Goal: Share content: Share content

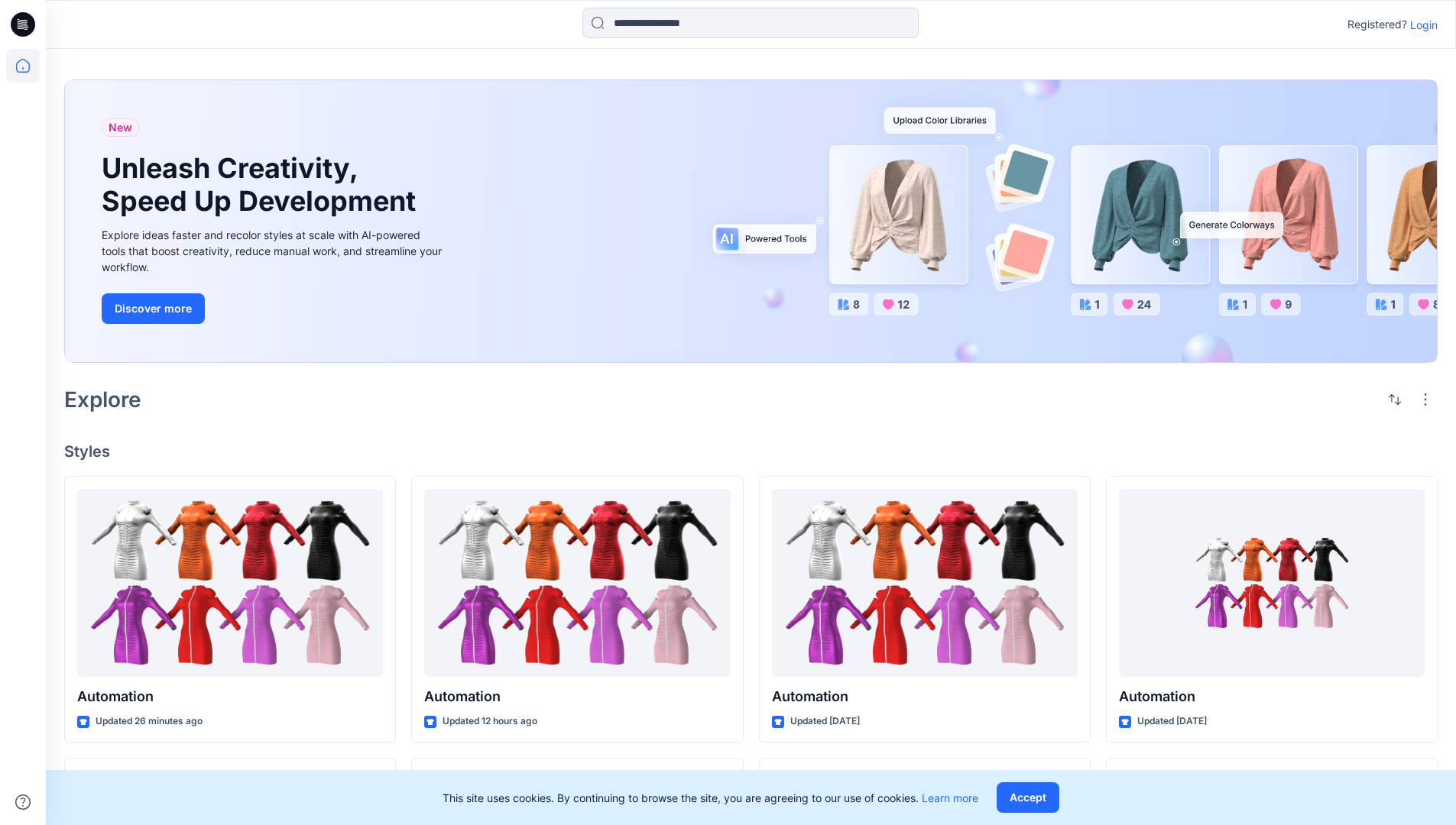
click at [1420, 24] on p "Login" at bounding box center [1423, 25] width 28 height 16
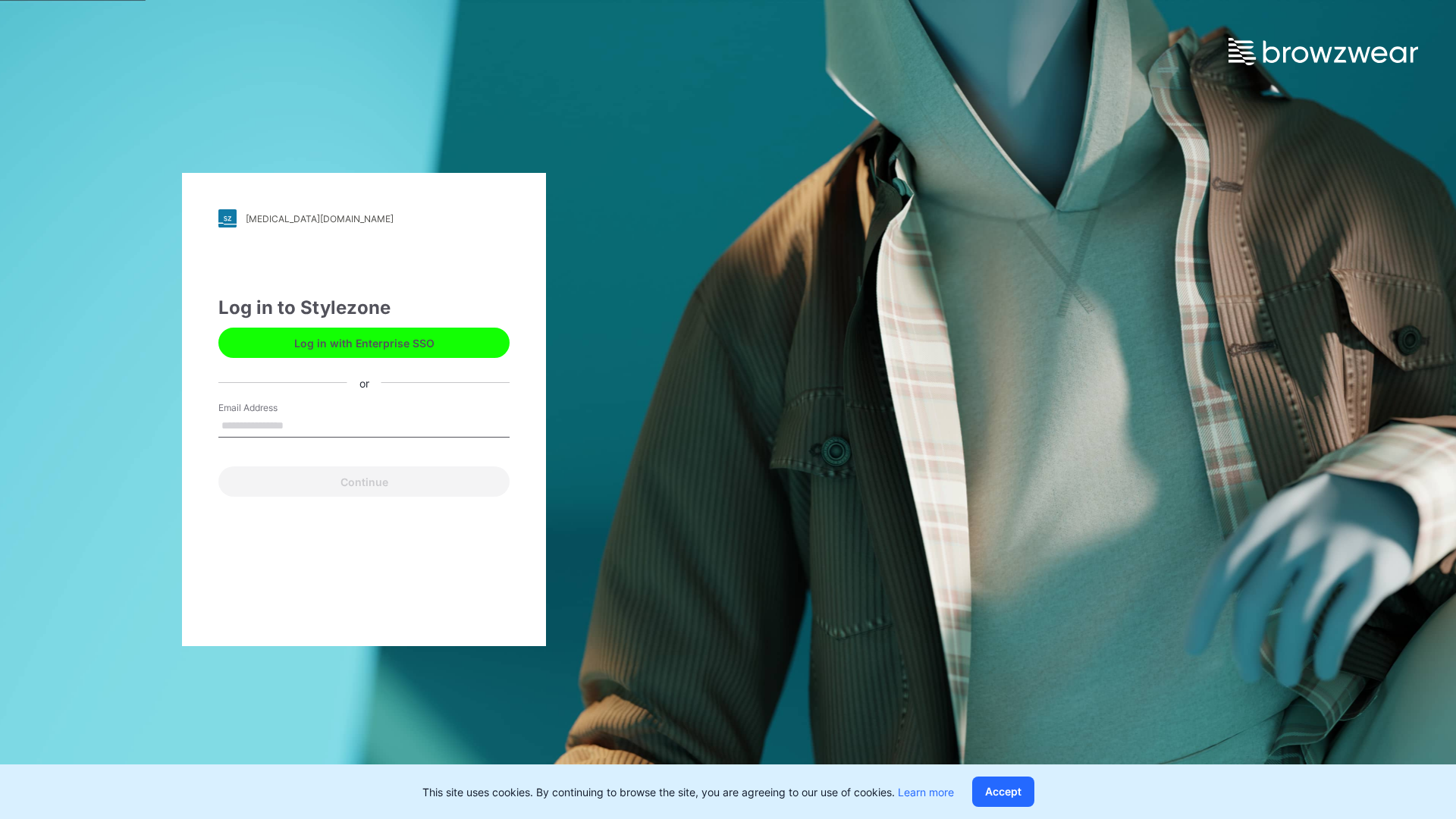
click at [299, 425] on input "Email Address" at bounding box center [364, 426] width 291 height 23
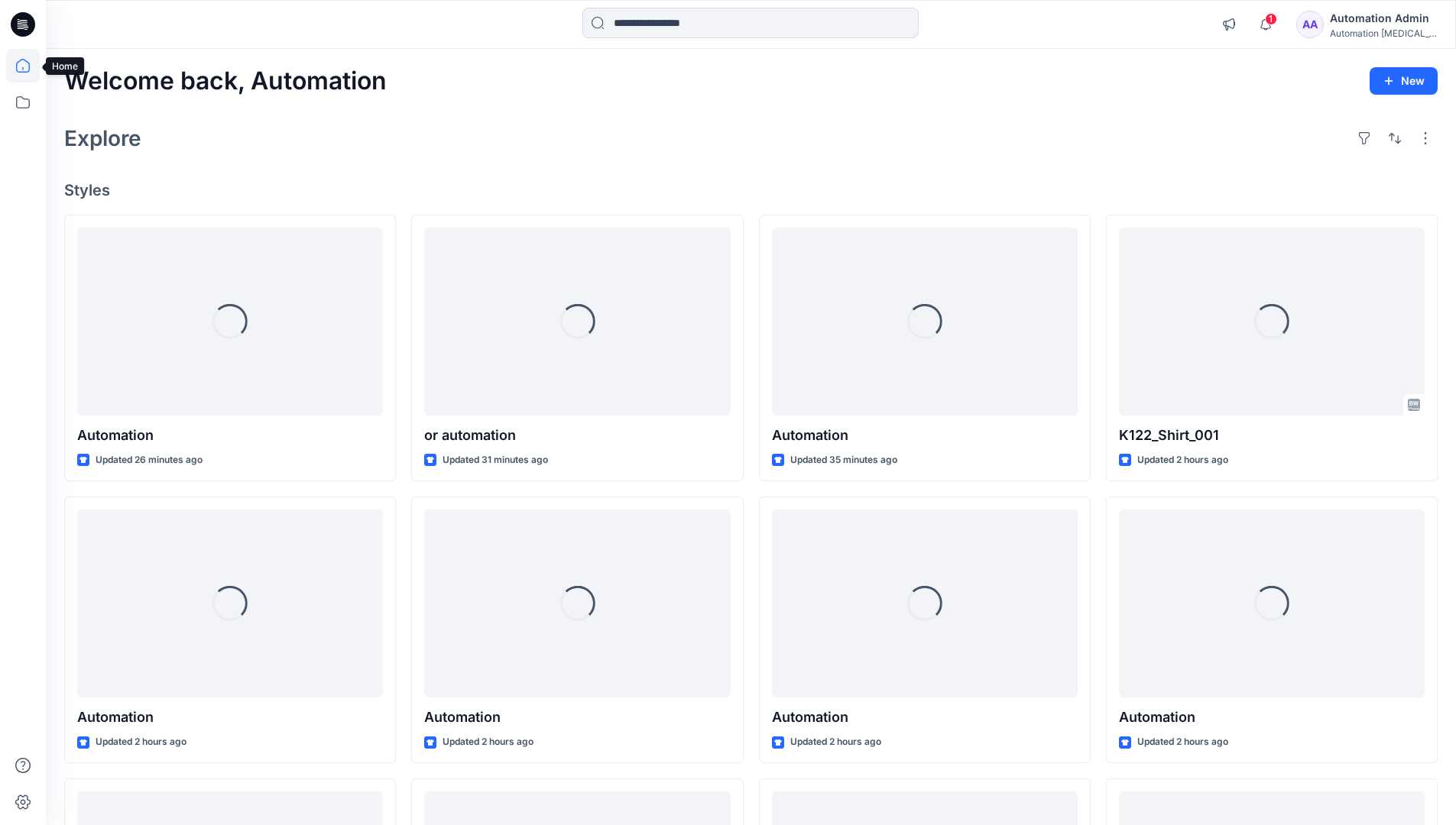
click at [29, 65] on icon at bounding box center [23, 65] width 13 height 13
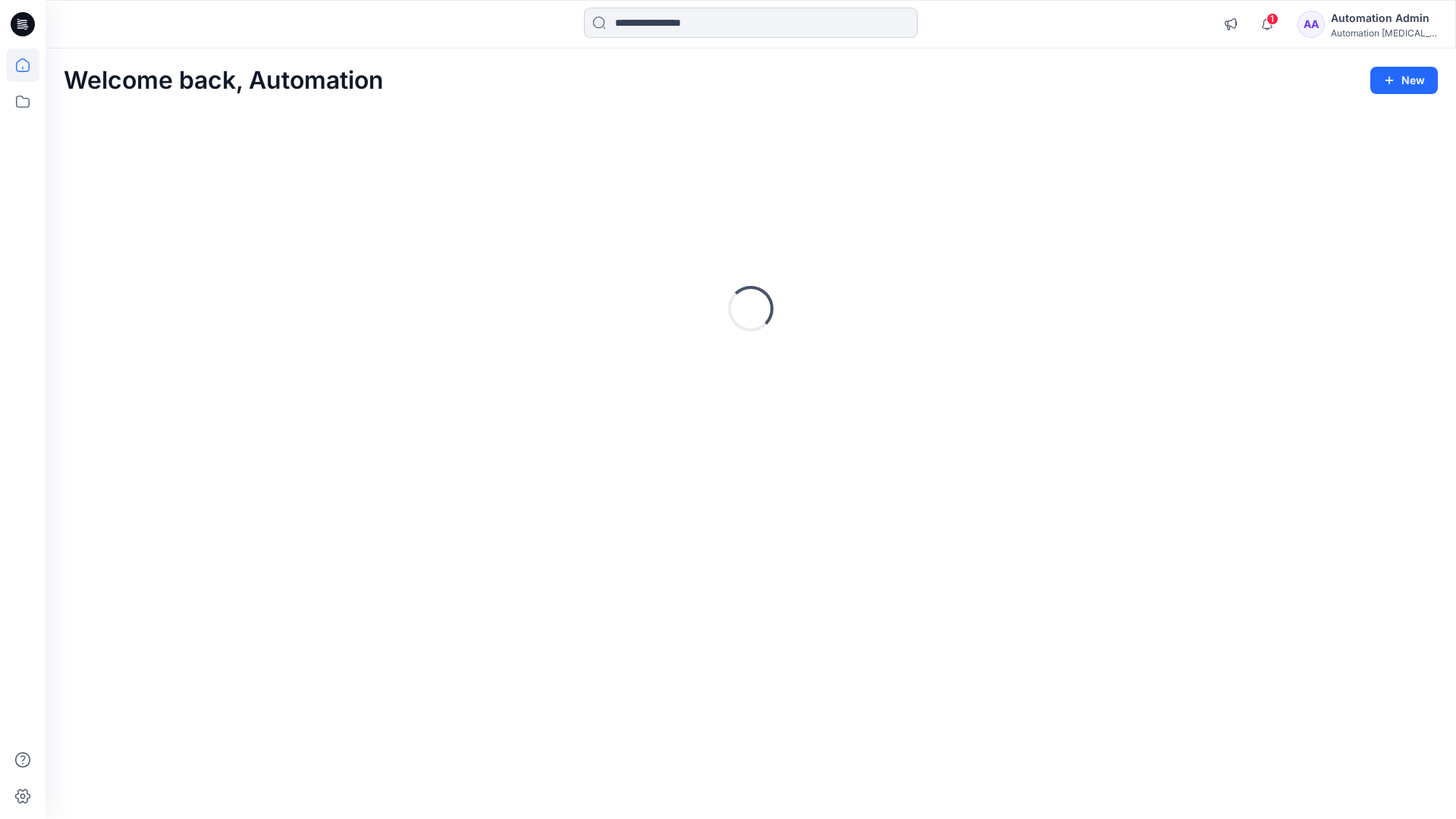
click at [668, 22] on input at bounding box center [750, 23] width 333 height 30
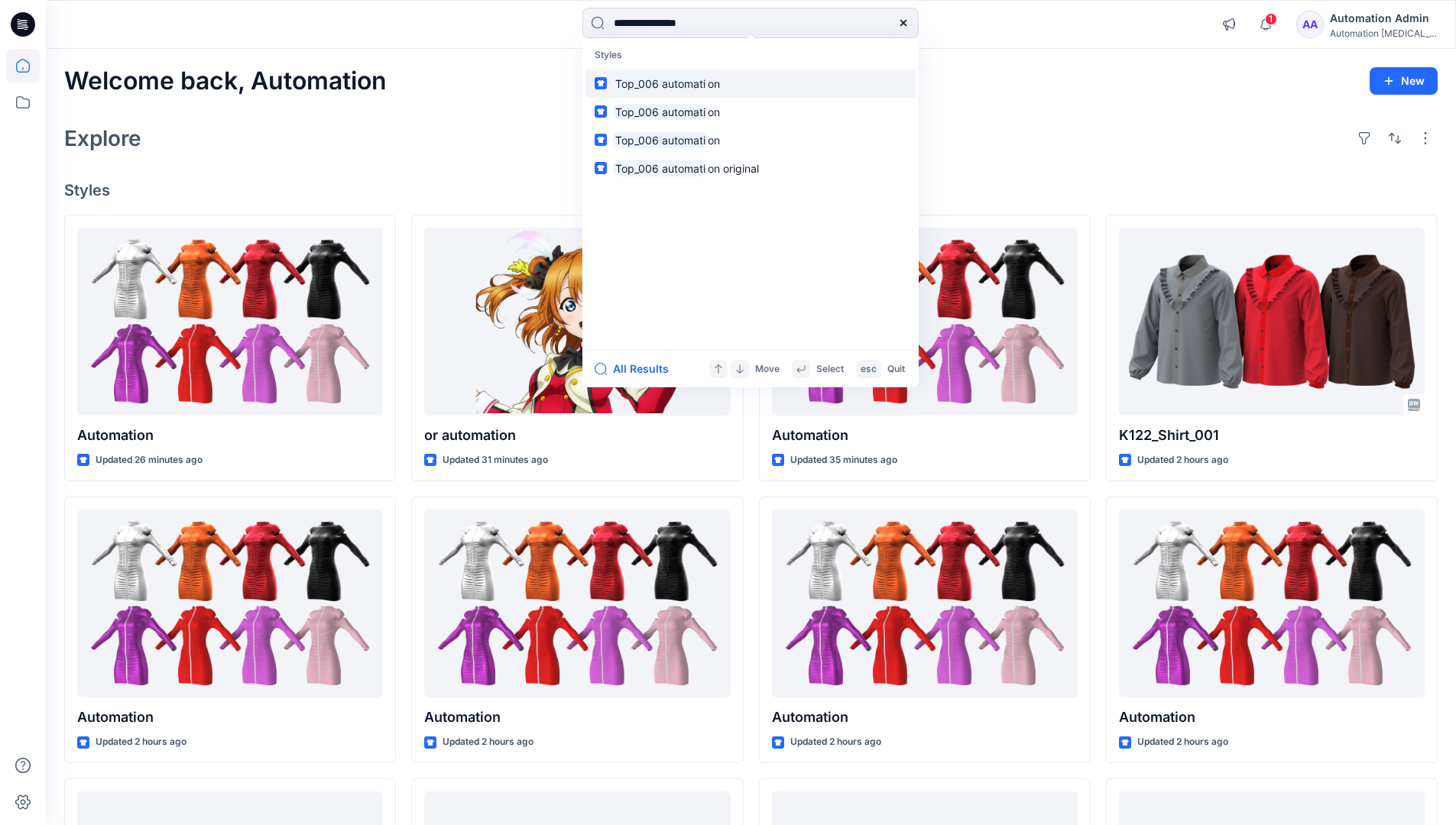
type input "**********"
click at [691, 82] on mark "Top_006 automati" at bounding box center [659, 83] width 95 height 17
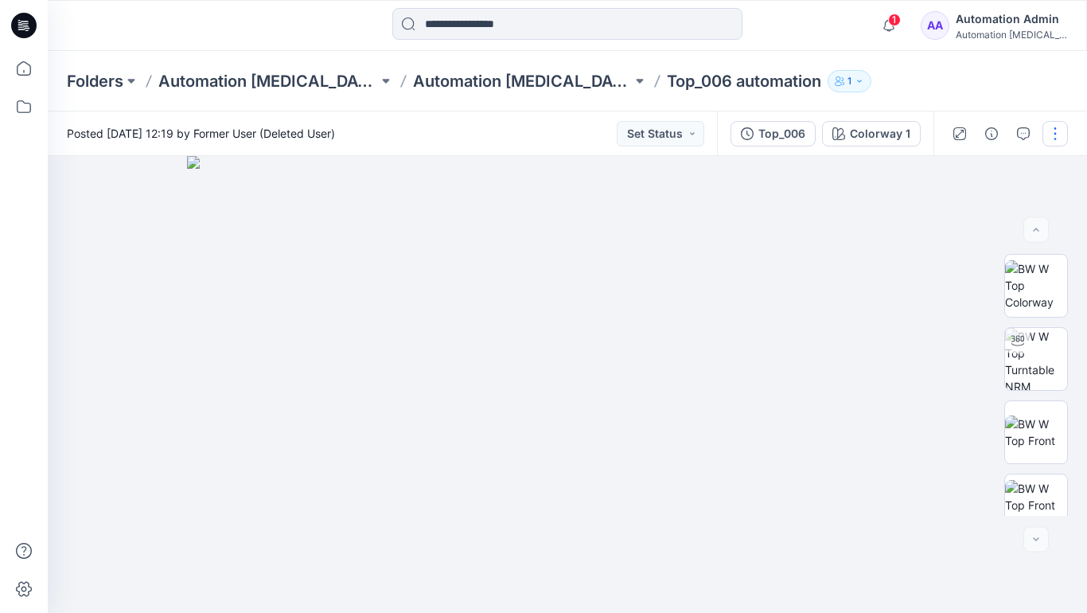
click at [1056, 137] on button "button" at bounding box center [1055, 133] width 25 height 25
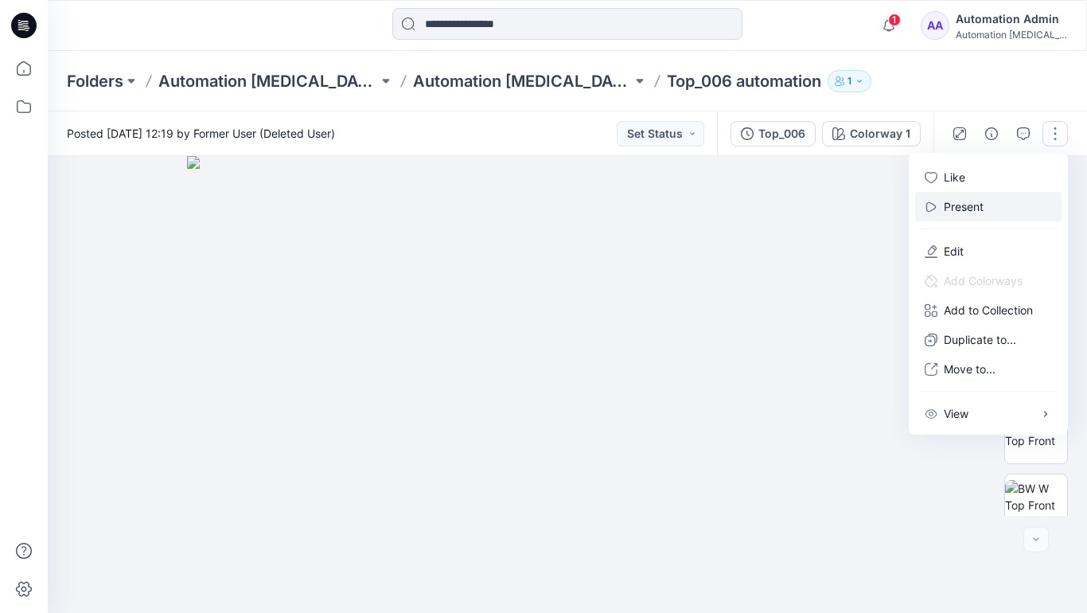
click at [966, 205] on p "Present" at bounding box center [964, 206] width 40 height 17
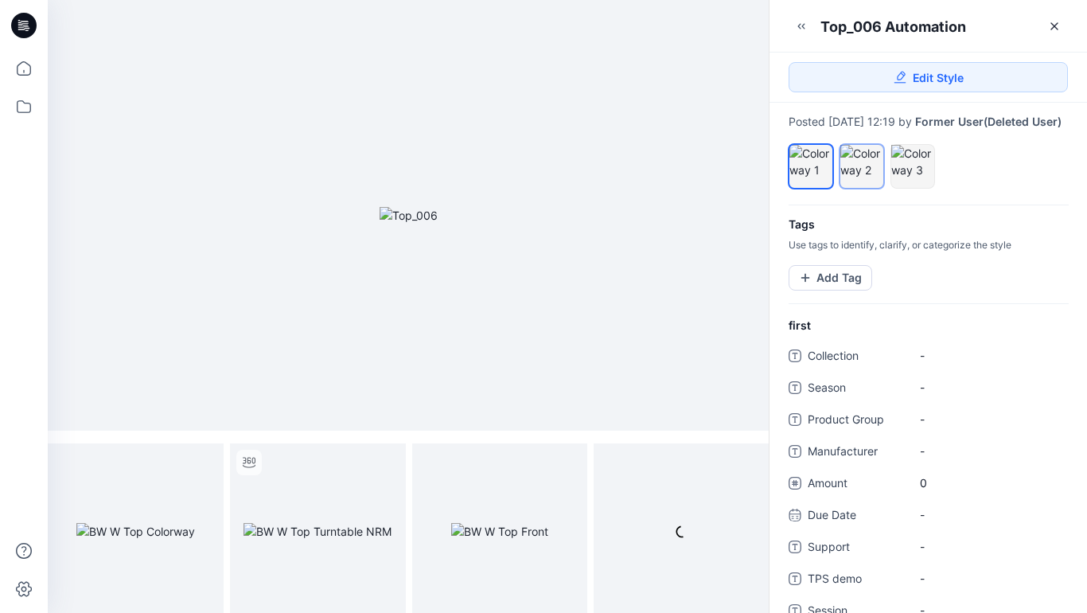
click at [861, 178] on div at bounding box center [862, 161] width 43 height 33
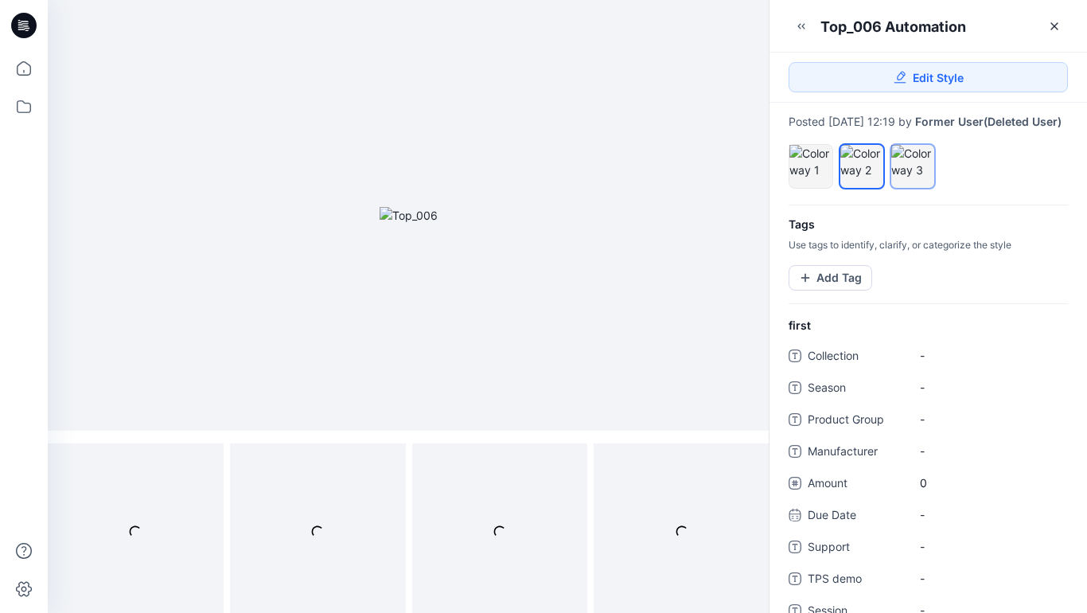
click at [908, 178] on div at bounding box center [913, 161] width 43 height 33
click at [860, 174] on div at bounding box center [862, 161] width 43 height 33
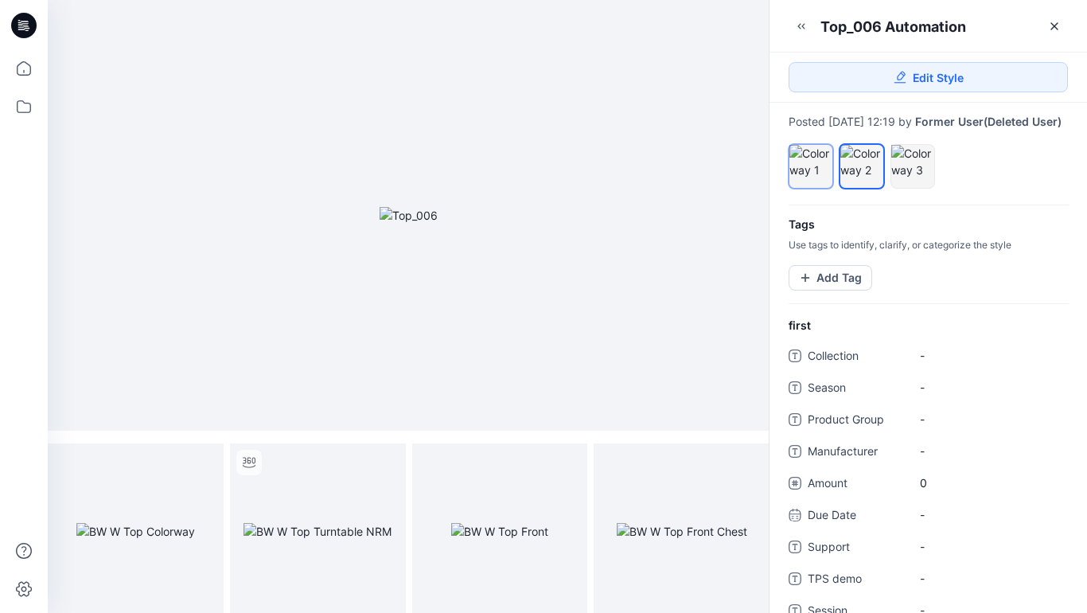
click at [811, 171] on div at bounding box center [811, 161] width 43 height 33
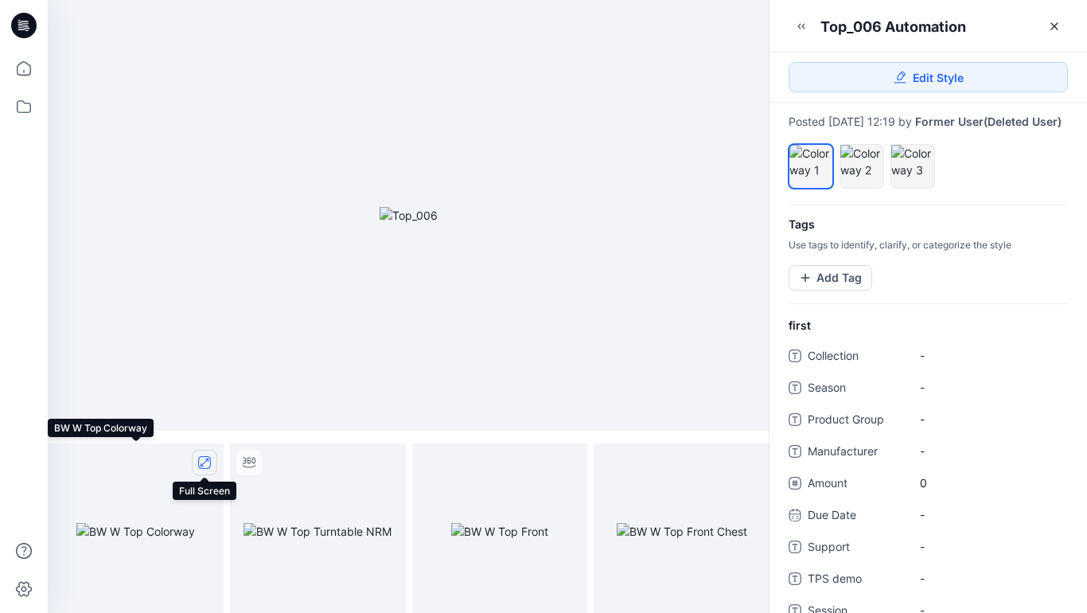
click at [204, 463] on icon "full screen" at bounding box center [205, 463] width 8 height 8
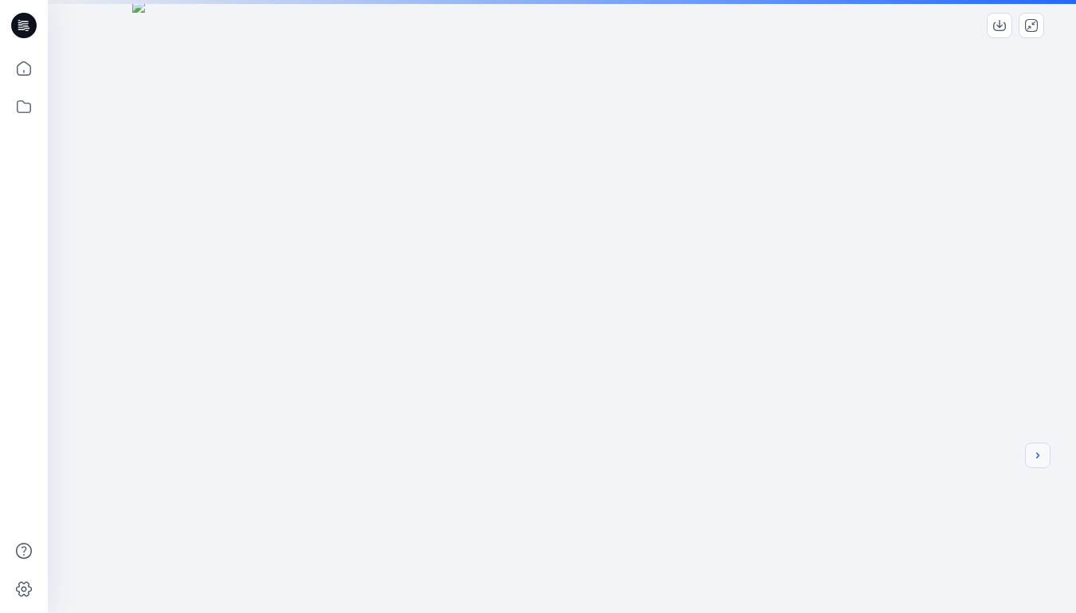
click at [1037, 458] on icon "next" at bounding box center [1037, 455] width 3 height 6
click at [880, 408] on div at bounding box center [562, 430] width 1028 height 860
click at [1038, 459] on icon "next" at bounding box center [1037, 455] width 13 height 13
click at [1034, 456] on icon "next" at bounding box center [1037, 455] width 13 height 13
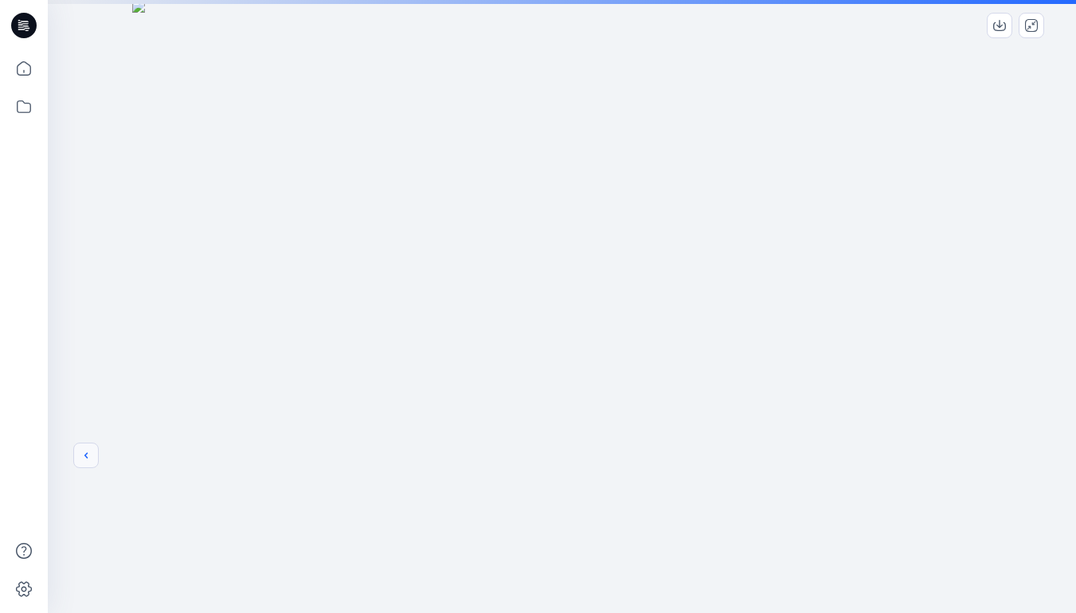
click at [83, 455] on icon "previous" at bounding box center [86, 455] width 13 height 13
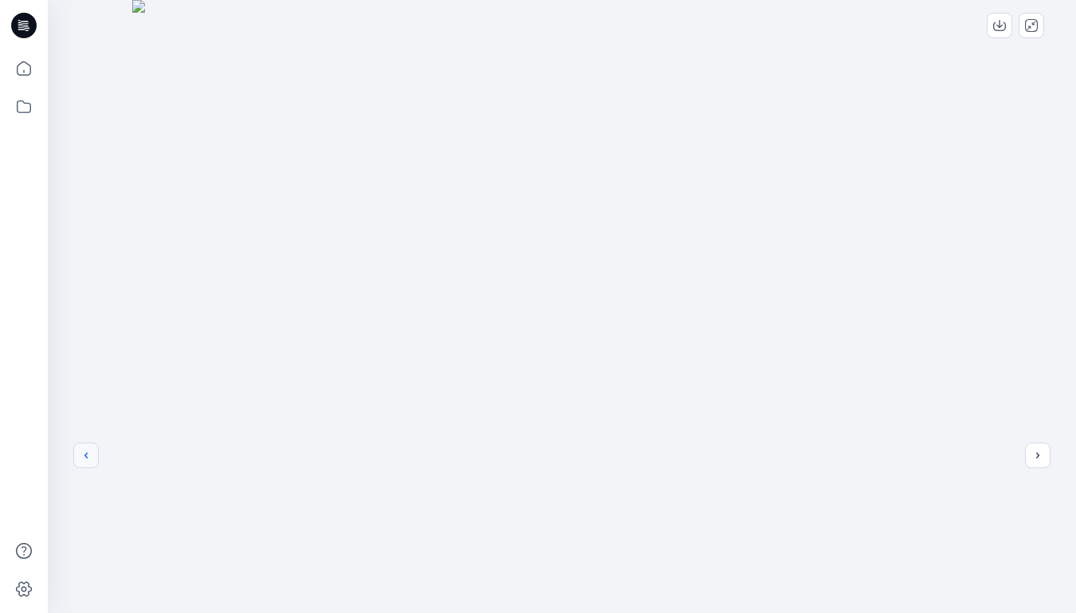
click at [86, 455] on icon "previous" at bounding box center [86, 455] width 13 height 13
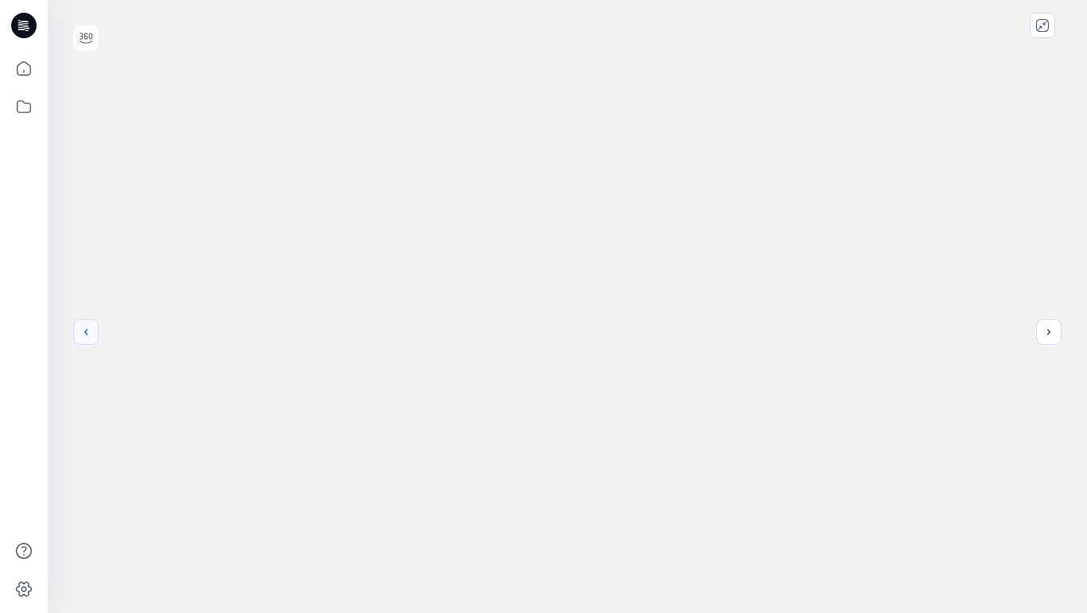
click at [86, 332] on icon "previous" at bounding box center [86, 332] width 13 height 13
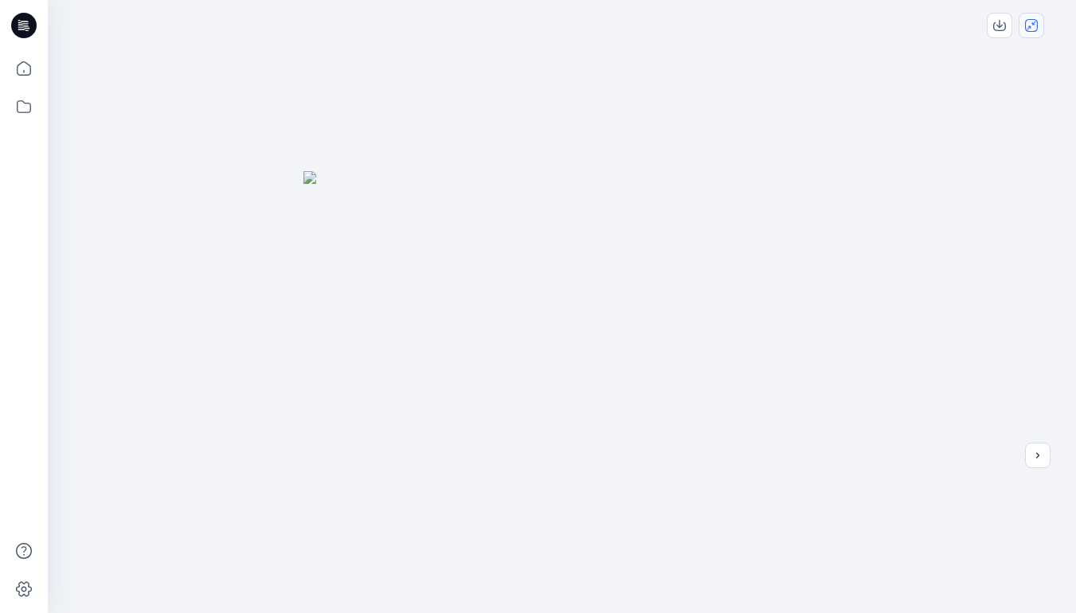
click at [1033, 30] on icon "close-full-preview" at bounding box center [1031, 25] width 13 height 13
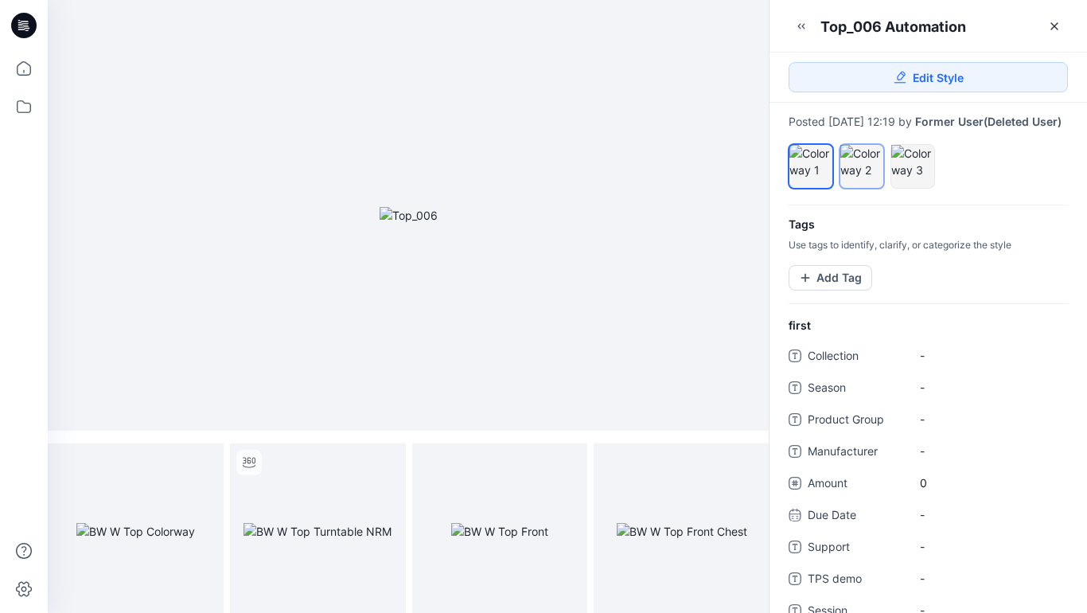
click at [866, 178] on div at bounding box center [862, 161] width 43 height 33
click at [203, 464] on icon "full screen" at bounding box center [205, 463] width 8 height 8
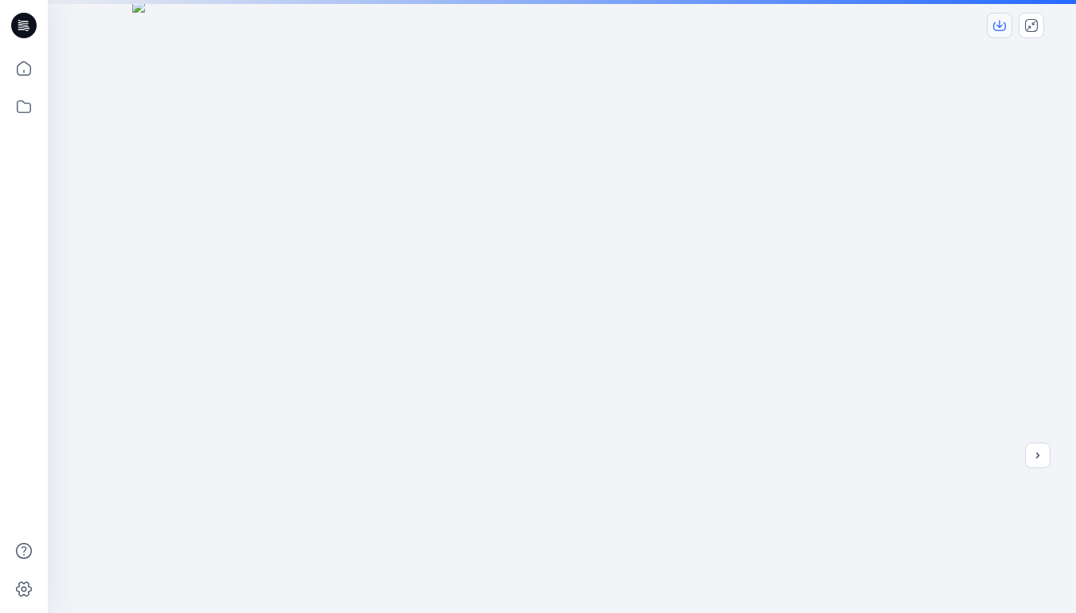
click at [1002, 25] on icon "download-image" at bounding box center [999, 25] width 13 height 13
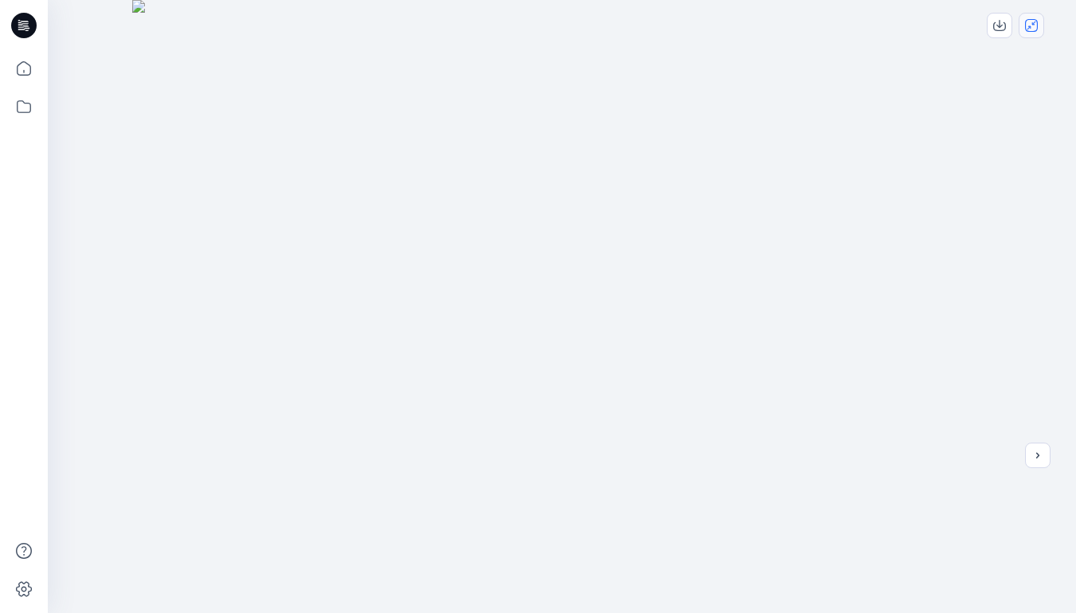
click at [1033, 25] on icon "close-full-preview" at bounding box center [1031, 25] width 13 height 13
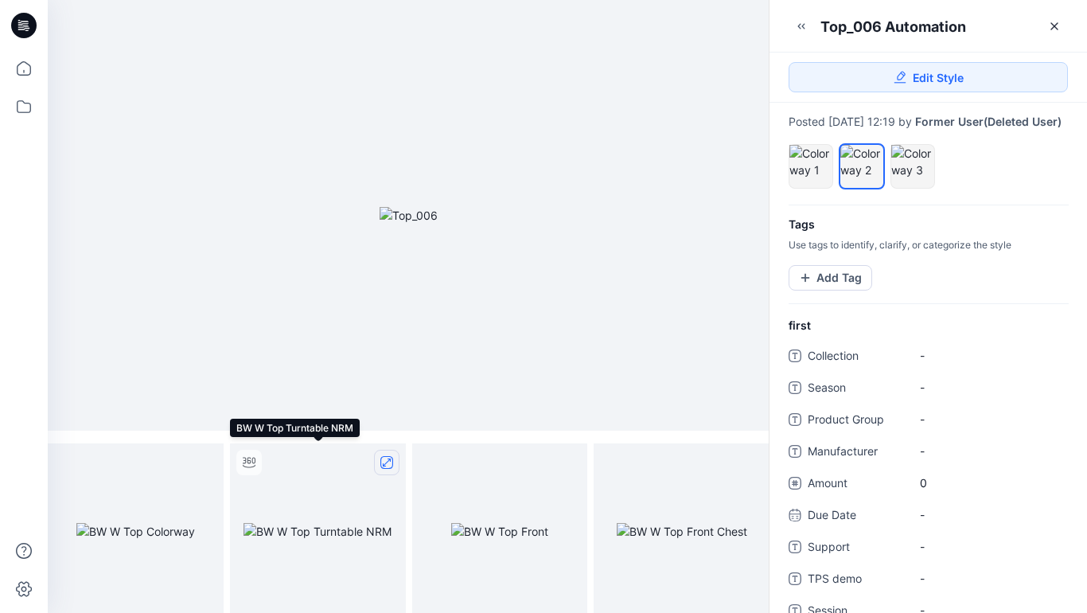
click at [388, 463] on icon "full screen" at bounding box center [387, 462] width 13 height 13
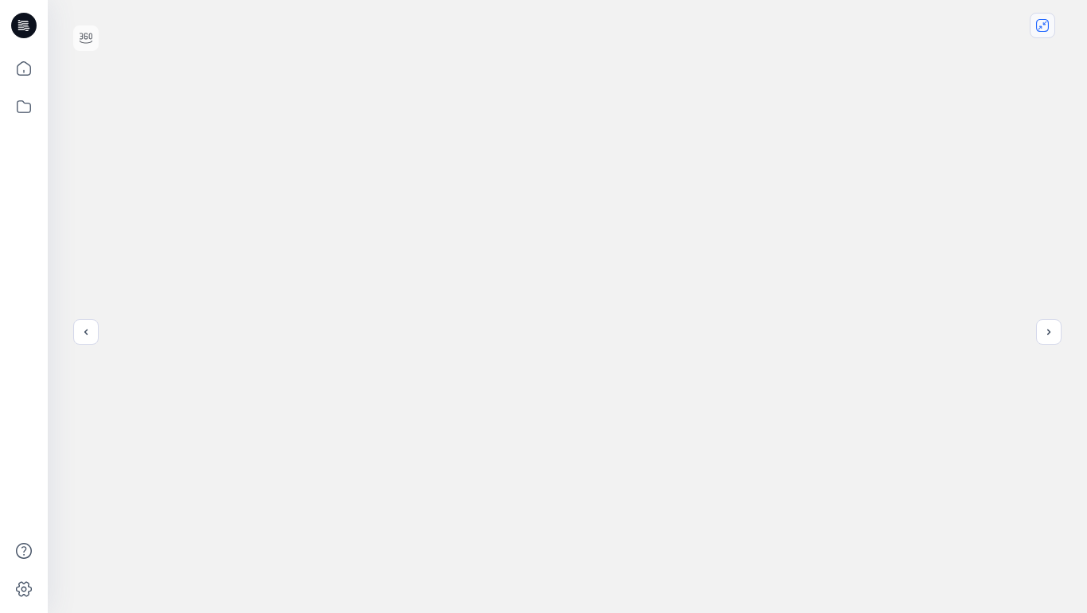
click at [1045, 29] on icon "close-full-preview" at bounding box center [1043, 25] width 13 height 13
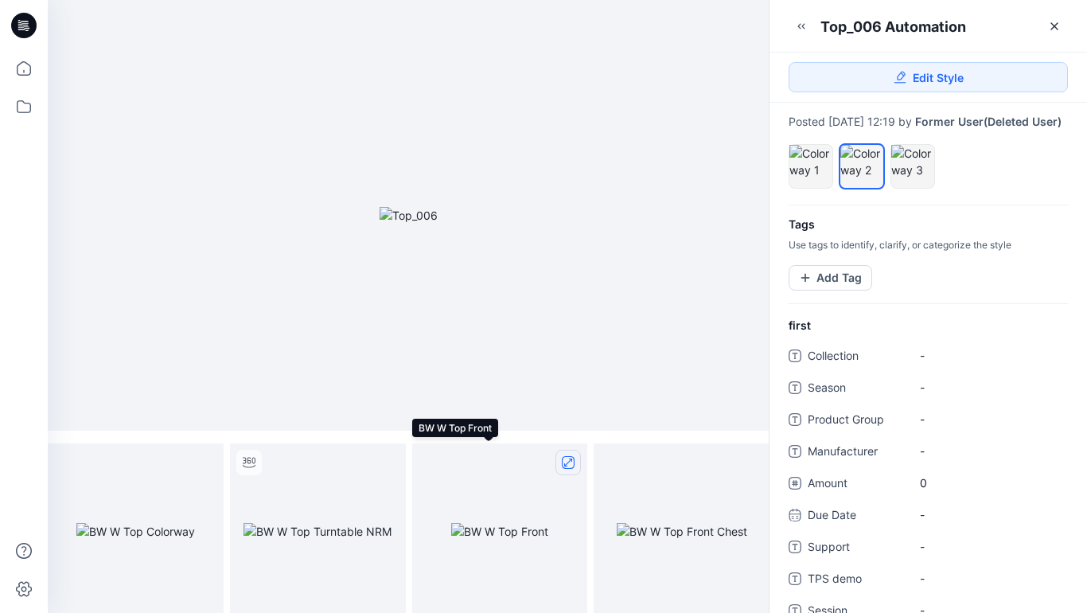
click at [568, 463] on icon "full screen" at bounding box center [568, 463] width 8 height 8
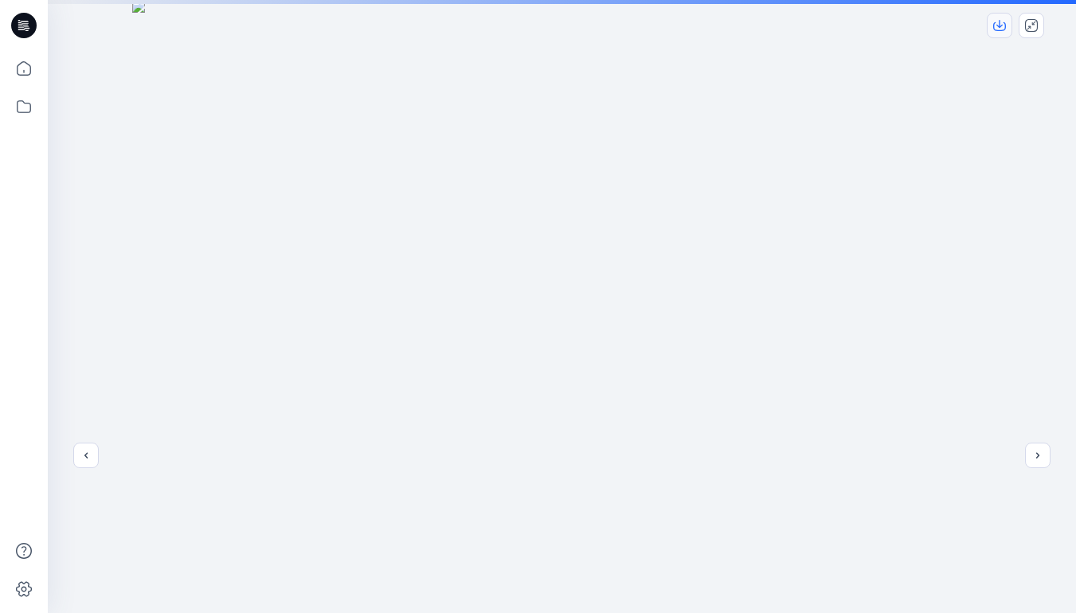
click at [998, 25] on icon "download-image" at bounding box center [999, 24] width 6 height 8
click at [1029, 25] on icon "close-full-preview" at bounding box center [1031, 25] width 13 height 13
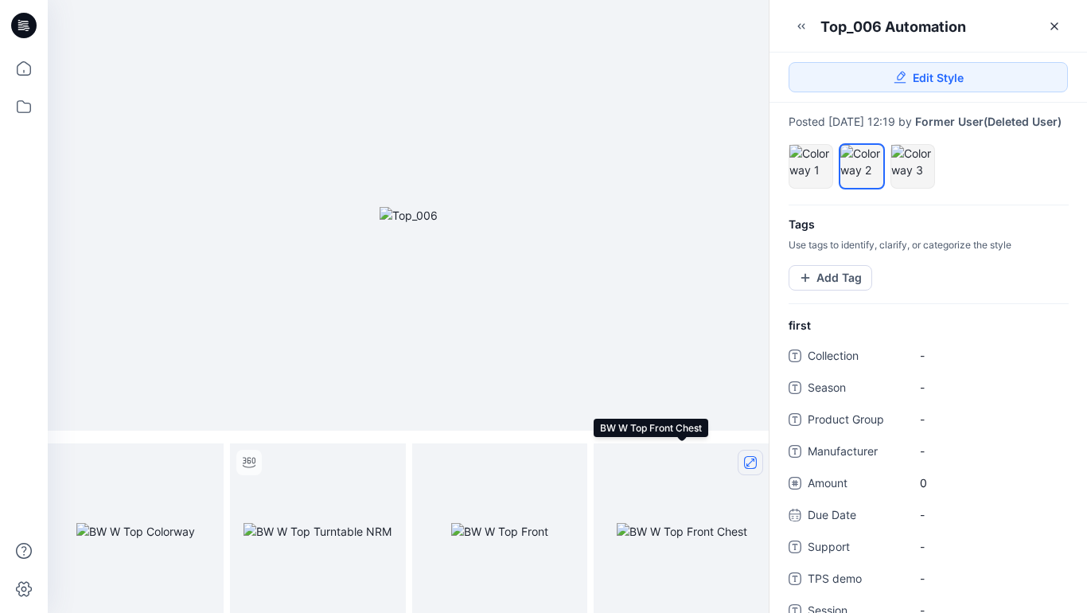
click at [747, 464] on icon "full screen" at bounding box center [751, 463] width 8 height 8
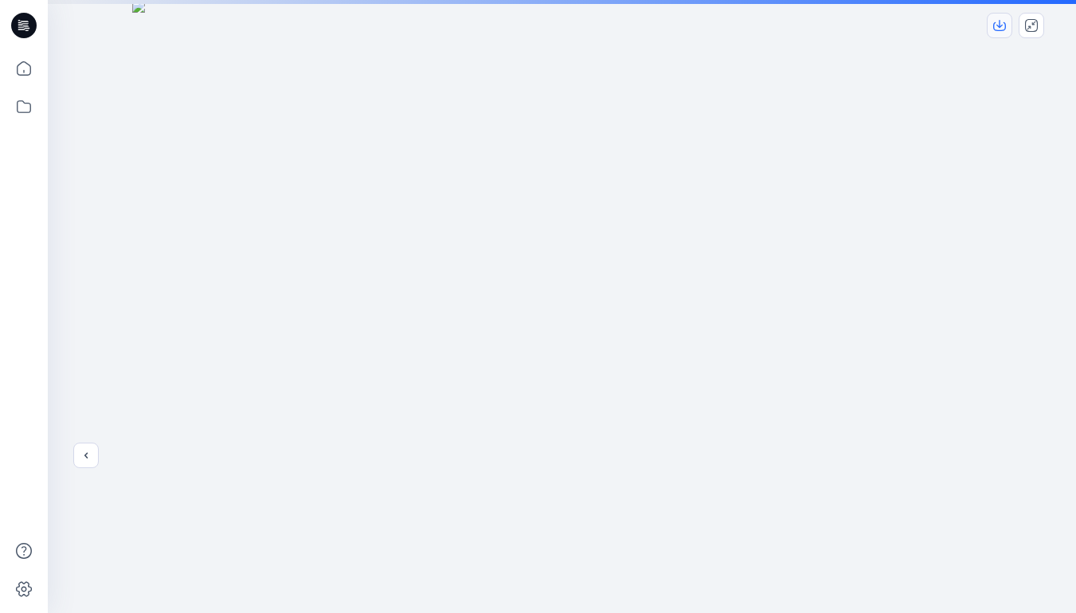
click at [1002, 26] on icon "download-image" at bounding box center [999, 25] width 13 height 13
click at [1035, 25] on icon "close-full-preview" at bounding box center [1031, 25] width 13 height 13
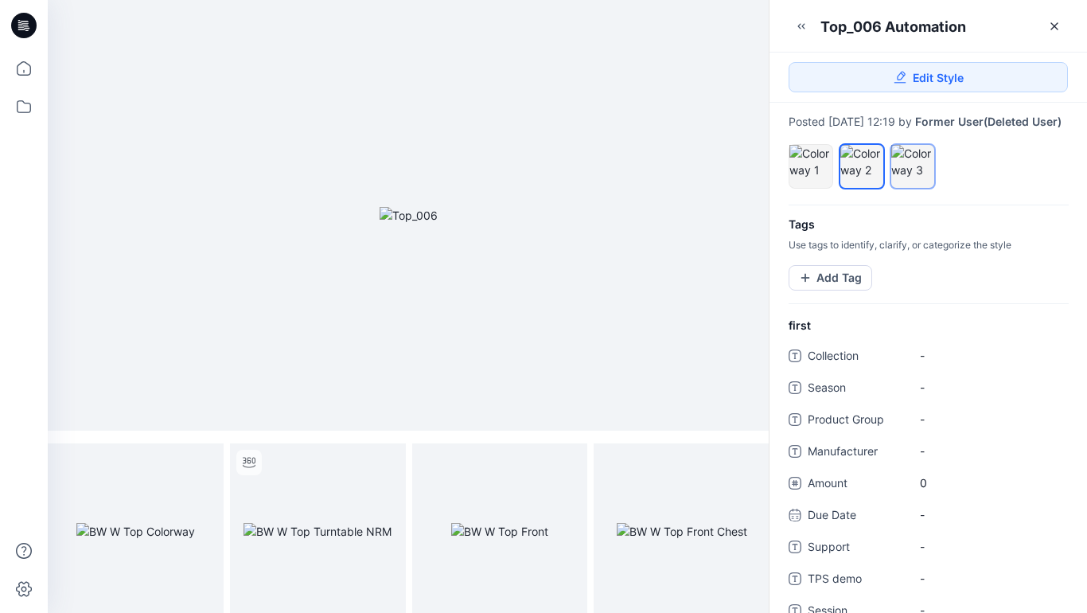
click at [915, 174] on div at bounding box center [913, 161] width 43 height 33
click at [204, 462] on icon "full screen" at bounding box center [205, 463] width 8 height 8
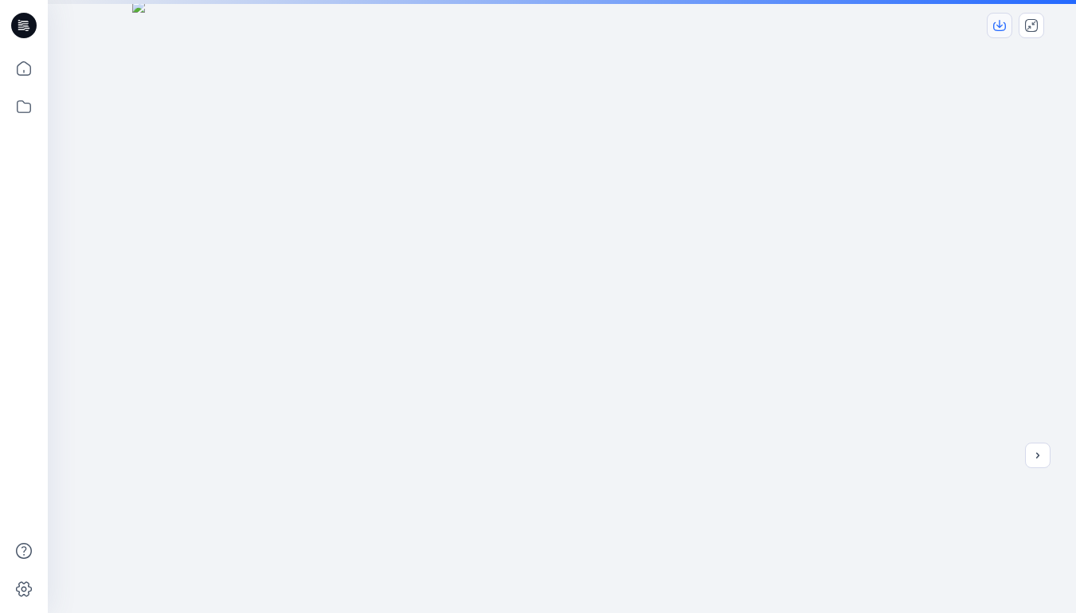
click at [998, 27] on icon "download-image" at bounding box center [999, 24] width 6 height 8
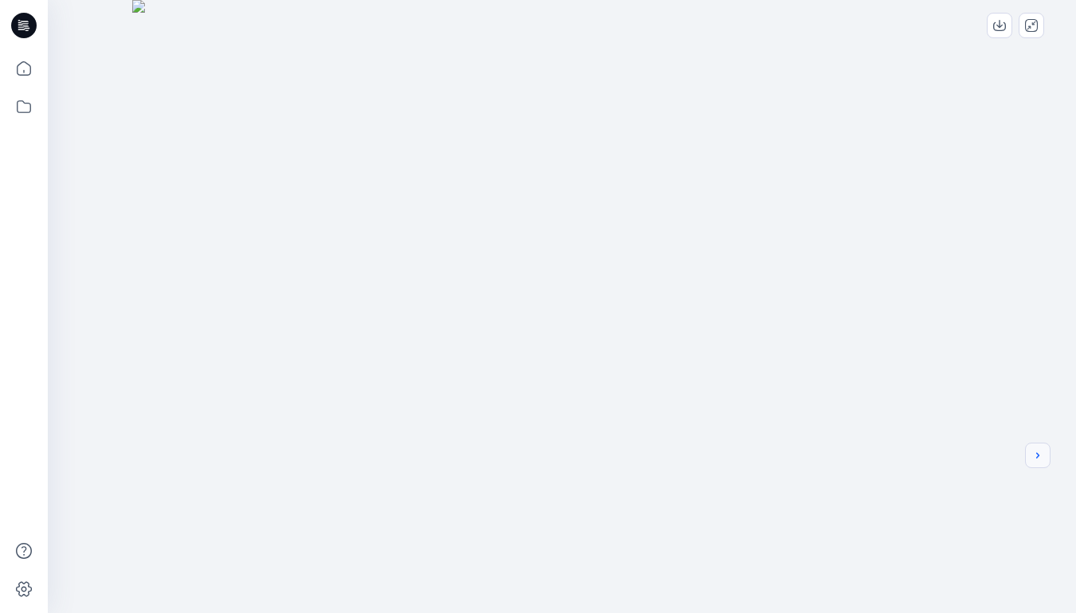
click at [1040, 454] on icon "next" at bounding box center [1037, 455] width 13 height 13
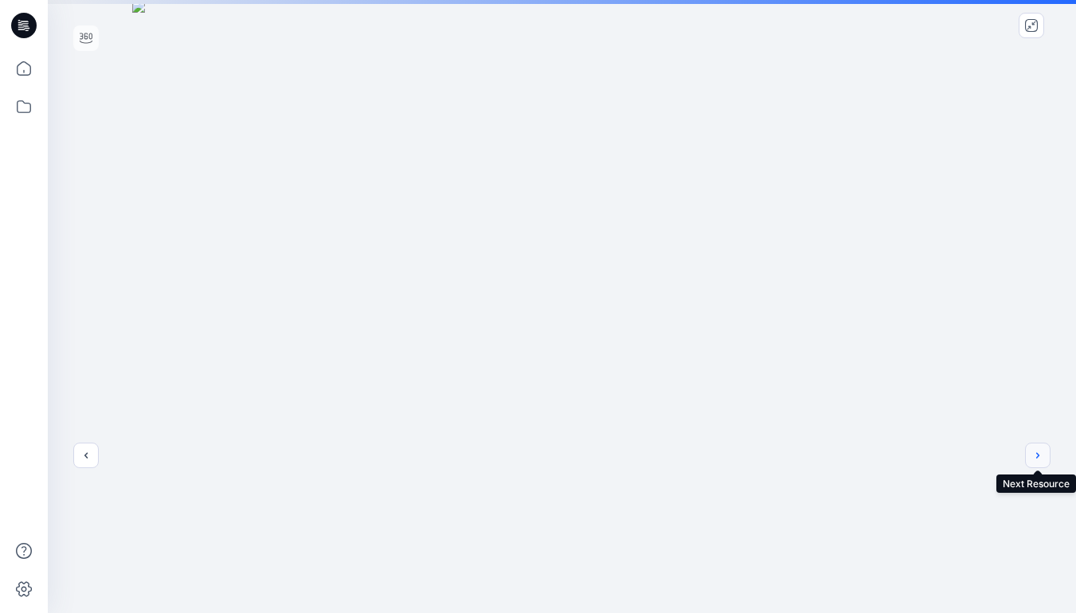
click at [1044, 459] on button "next" at bounding box center [1037, 455] width 25 height 25
click at [999, 19] on icon "download-image" at bounding box center [999, 25] width 13 height 13
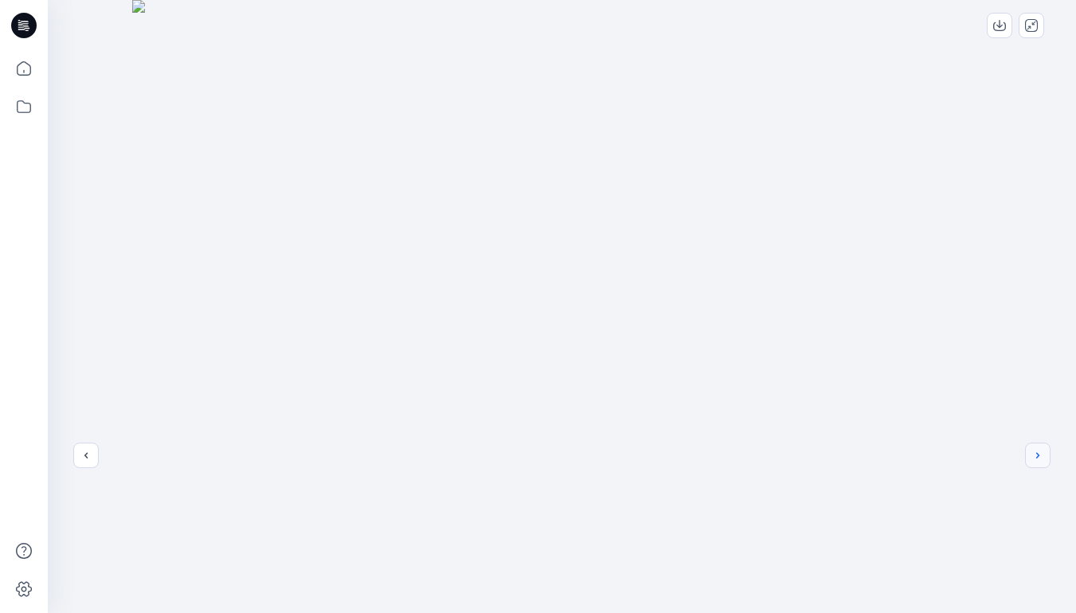
click at [1043, 455] on icon "next" at bounding box center [1037, 455] width 13 height 13
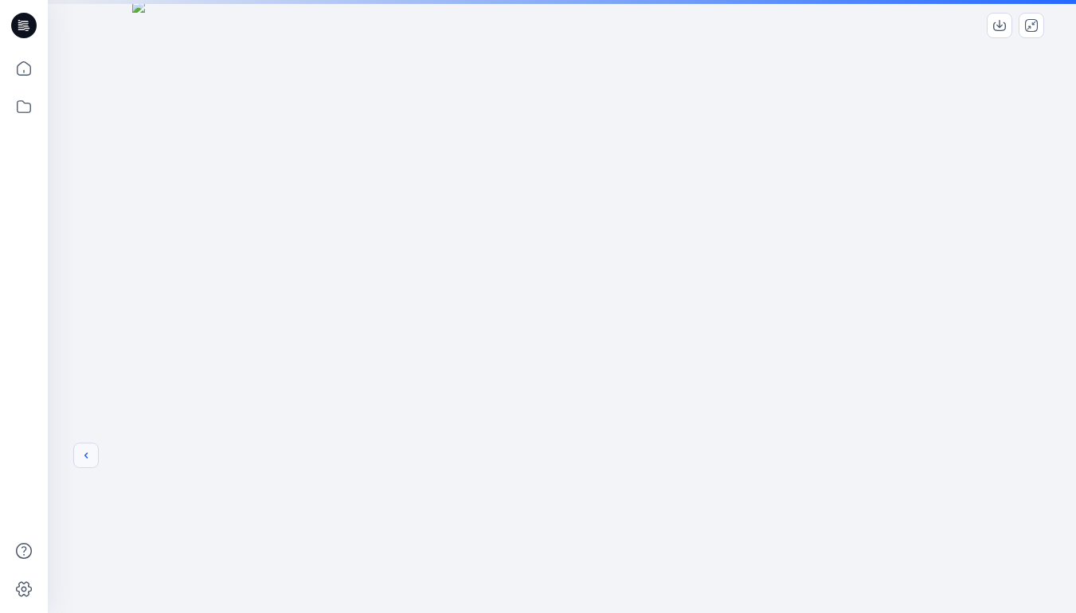
click at [84, 455] on icon "previous" at bounding box center [86, 455] width 13 height 13
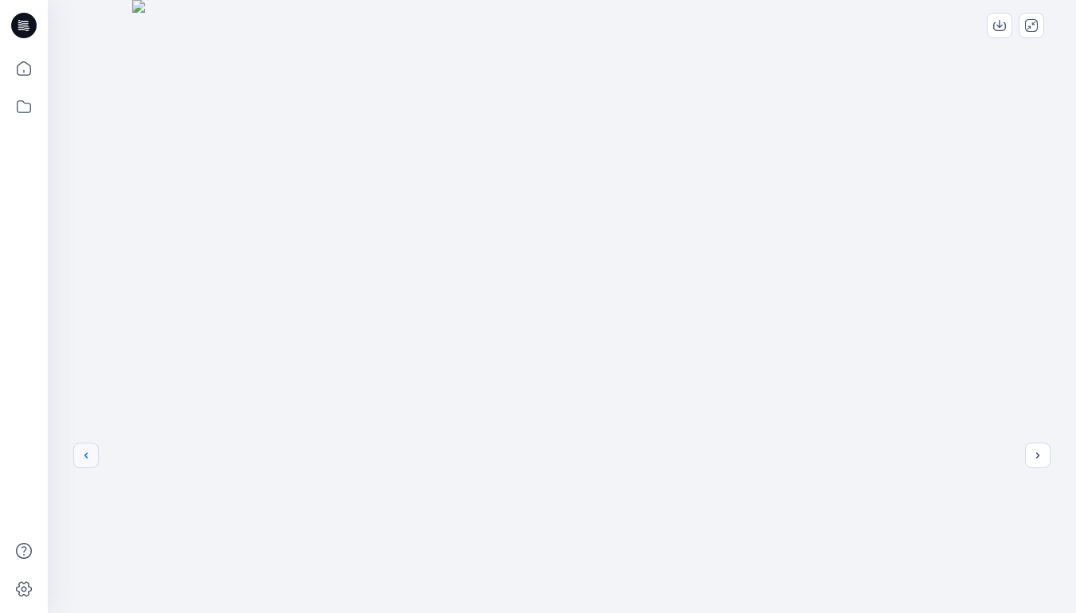
click at [89, 461] on icon "previous" at bounding box center [86, 455] width 13 height 13
click at [86, 465] on button "previous" at bounding box center [85, 455] width 25 height 25
click at [1027, 25] on icon "close-full-preview" at bounding box center [1031, 25] width 13 height 13
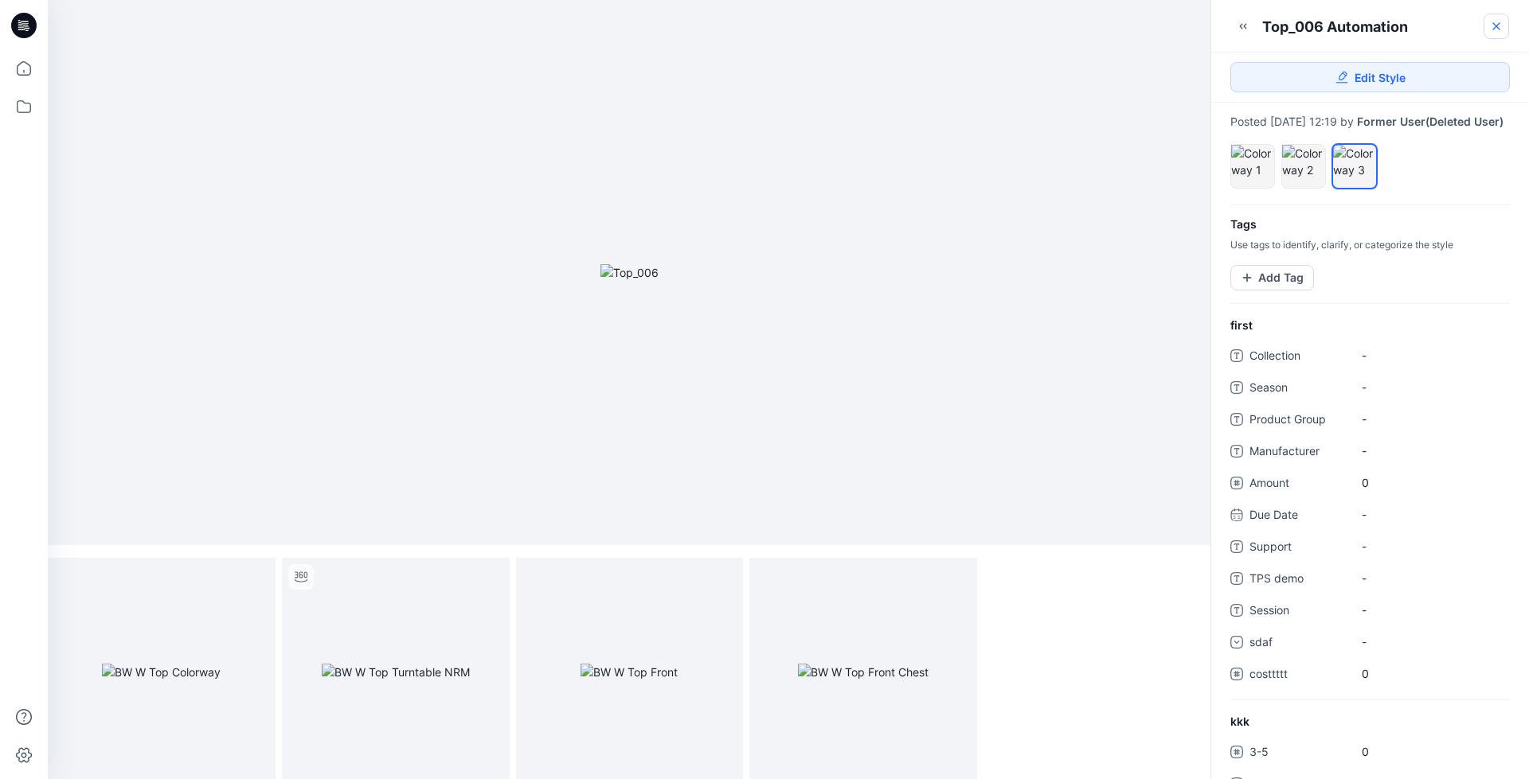
click at [1494, 28] on icon at bounding box center [1496, 26] width 6 height 6
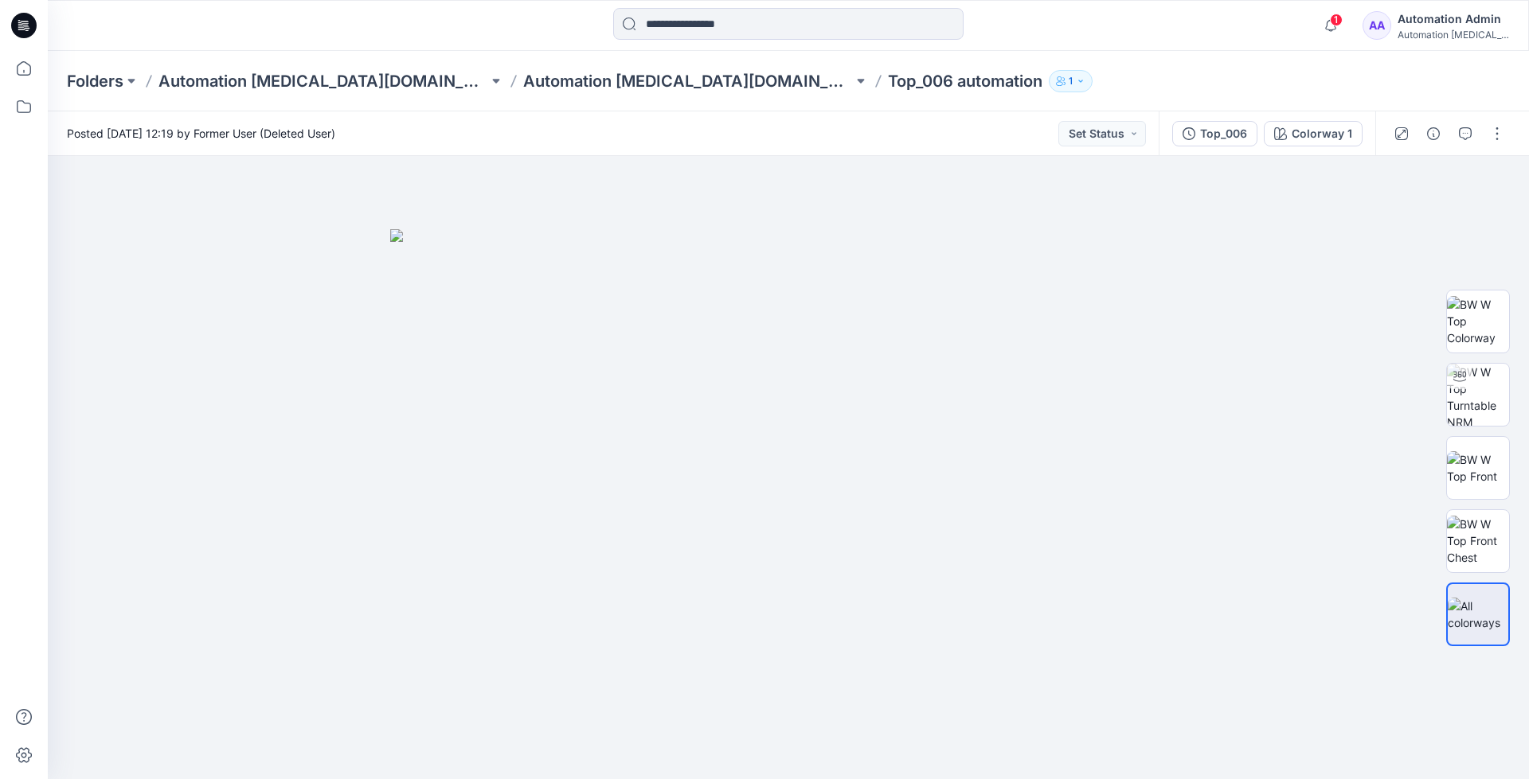
click at [1454, 22] on div "Automation Admin" at bounding box center [1452, 19] width 111 height 19
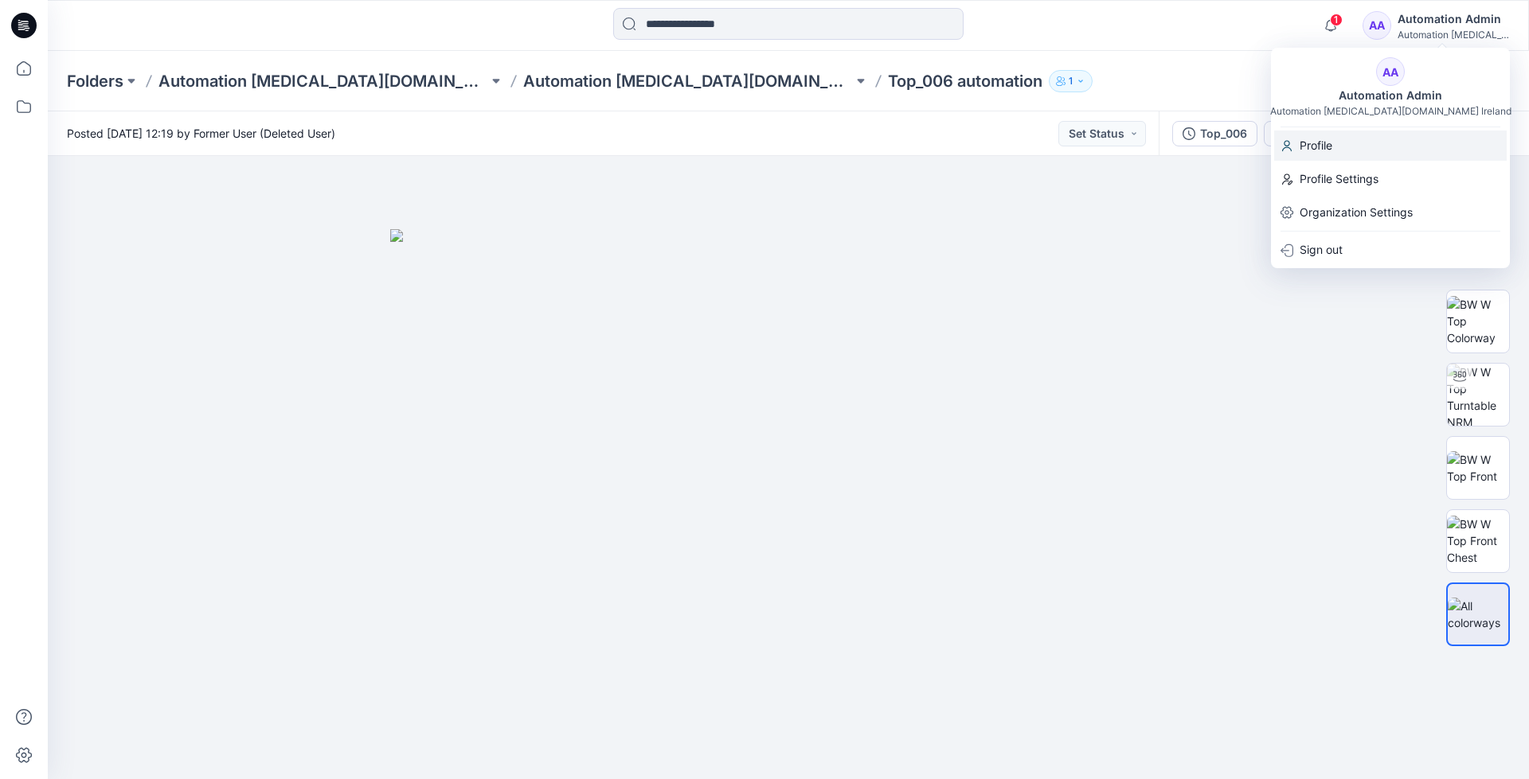
click at [1323, 145] on p "Profile" at bounding box center [1315, 146] width 33 height 30
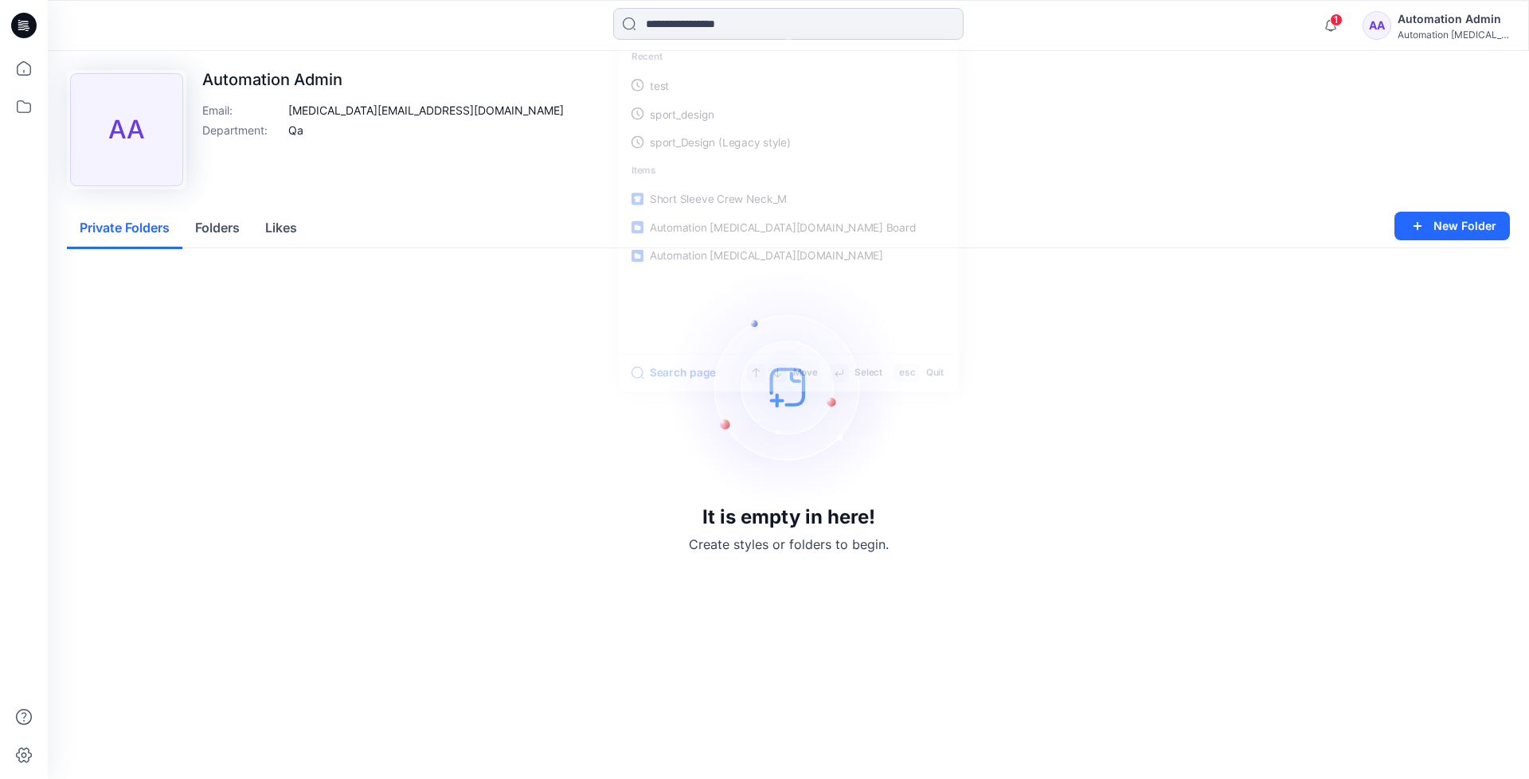
click at [679, 29] on input at bounding box center [788, 24] width 350 height 32
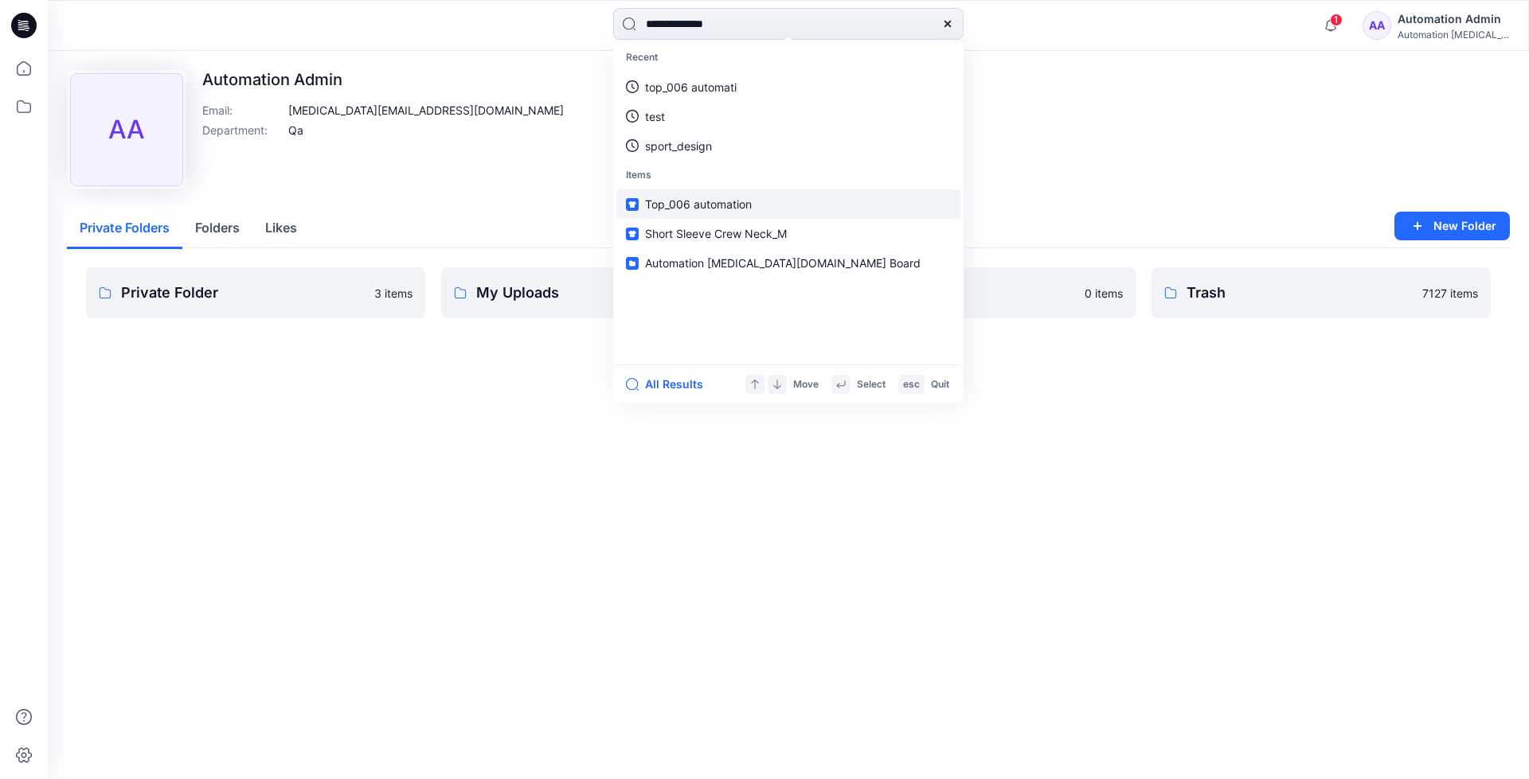
type input "**********"
click at [677, 194] on link "Top_006 automation" at bounding box center [788, 203] width 344 height 29
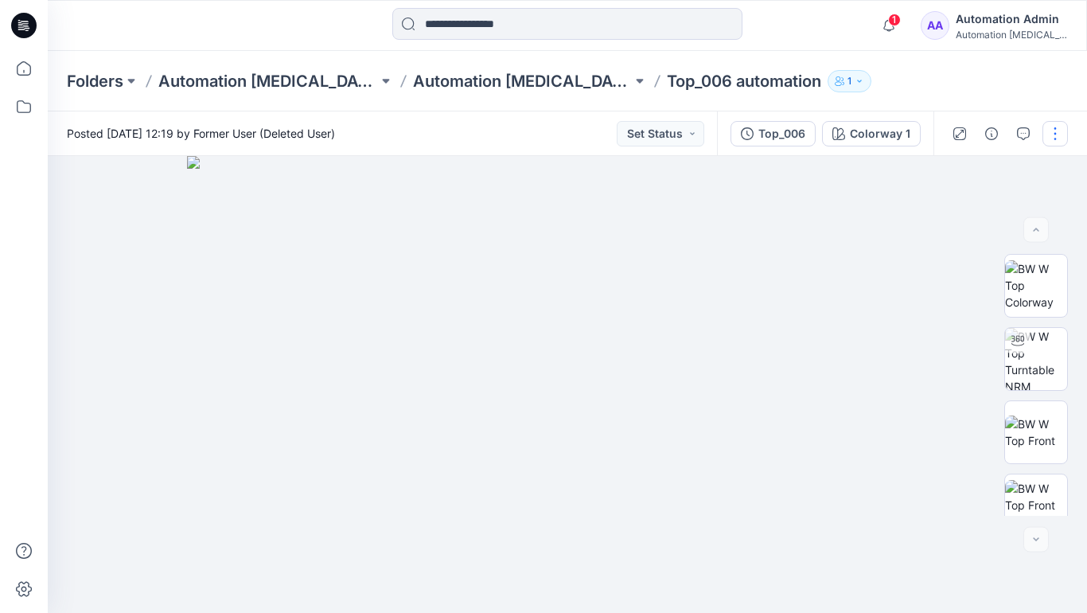
click at [1056, 134] on button "button" at bounding box center [1055, 133] width 25 height 25
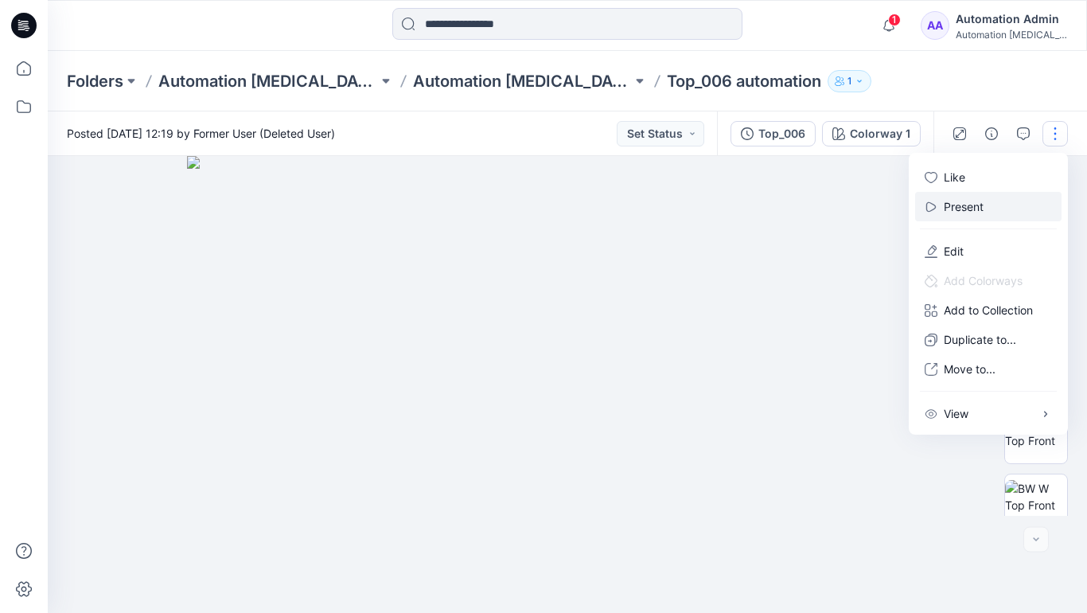
click at [988, 205] on button "Present" at bounding box center [989, 206] width 146 height 29
